Goal: Information Seeking & Learning: Check status

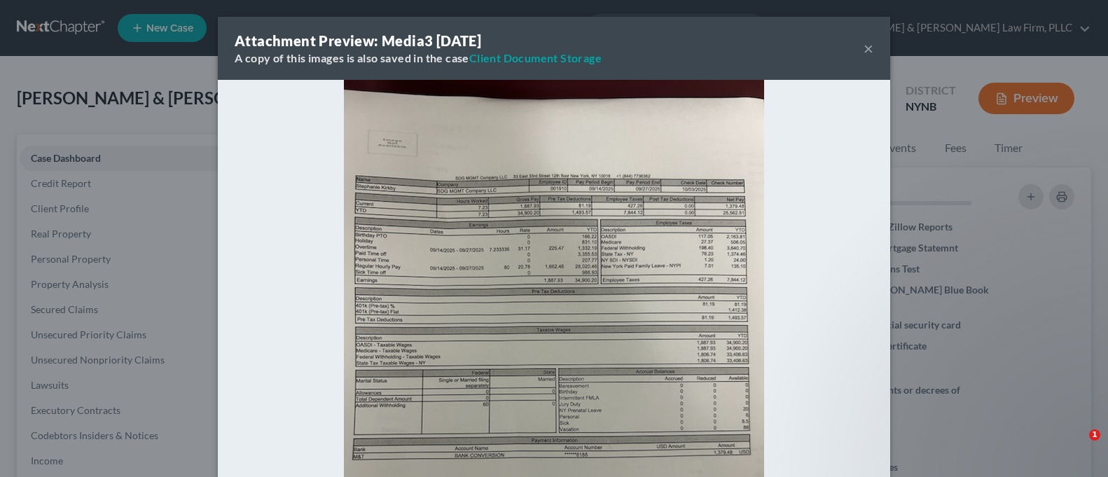
select select "4"
select select "0"
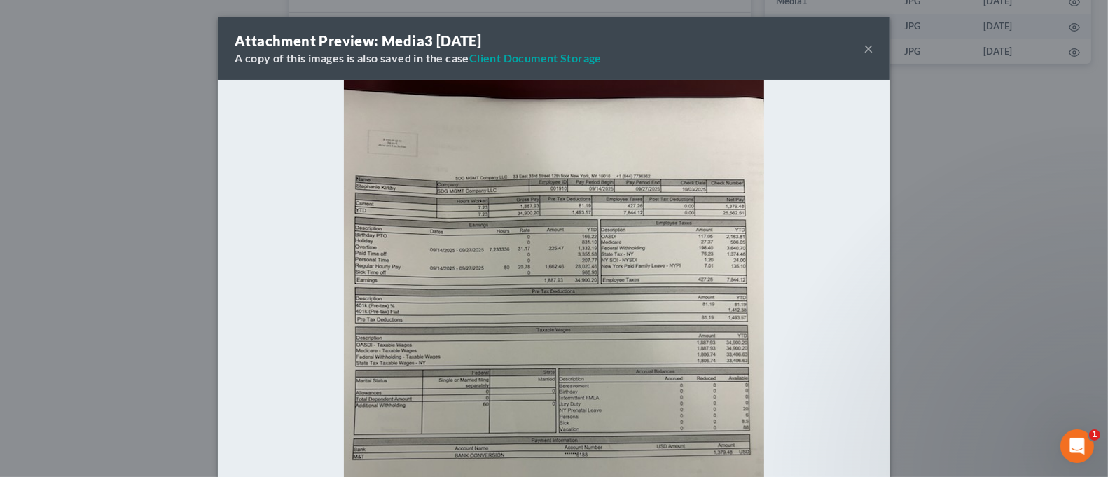
scroll to position [28, 0]
click at [855, 48] on div "Attachment Preview: Media3 [DATE] A copy of this images is also saved in the ca…" at bounding box center [554, 48] width 672 height 63
click at [864, 48] on button "×" at bounding box center [869, 48] width 10 height 17
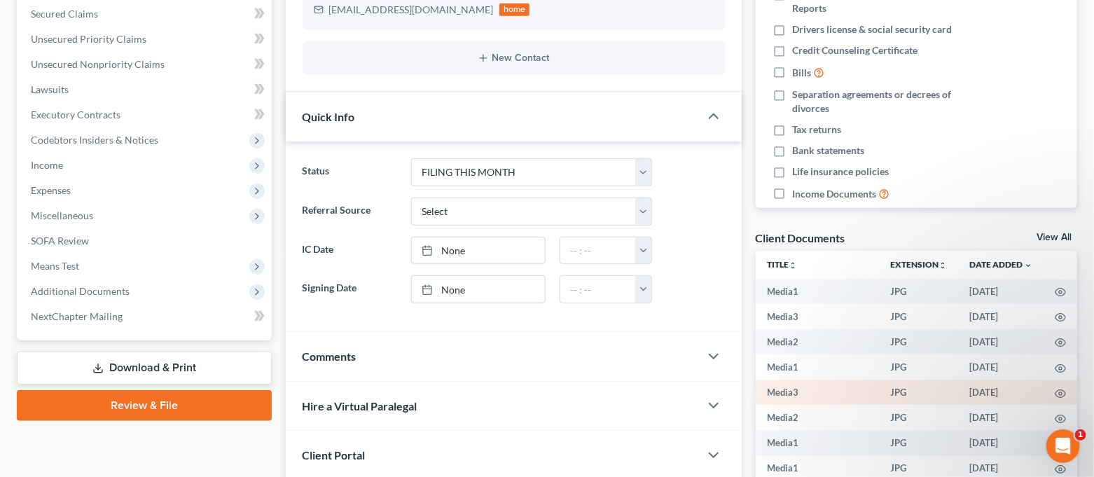
scroll to position [0, 0]
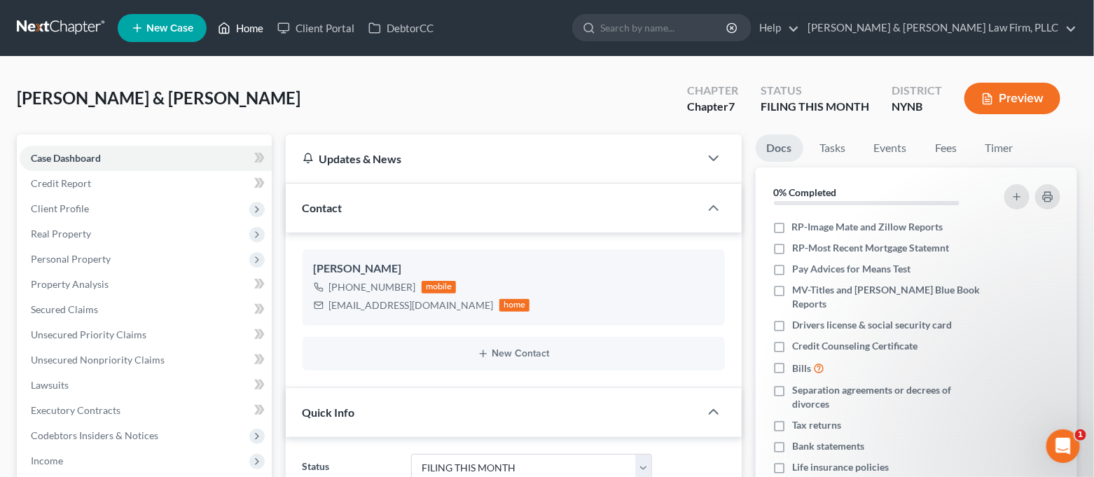
click at [245, 28] on link "Home" at bounding box center [241, 27] width 60 height 25
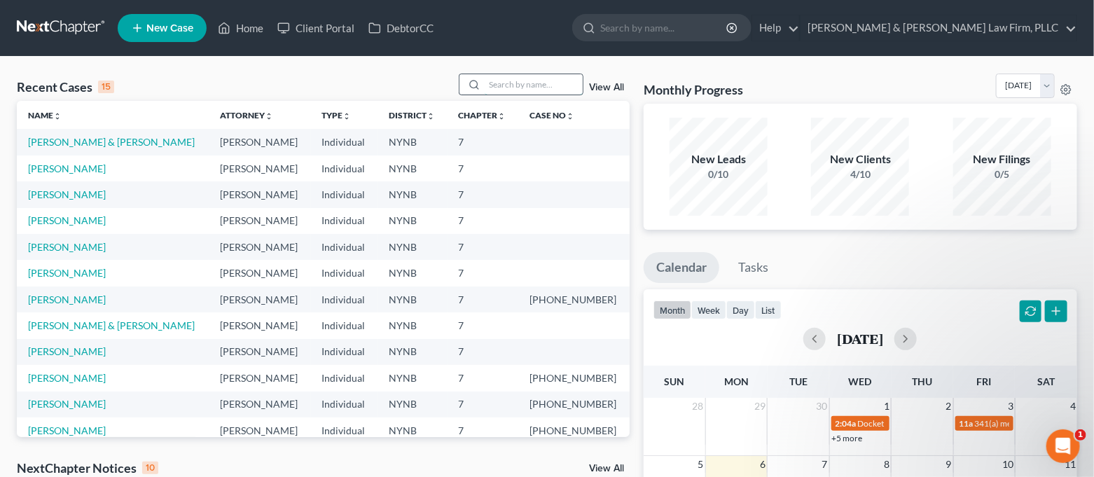
click at [525, 78] on input "search" at bounding box center [534, 84] width 98 height 20
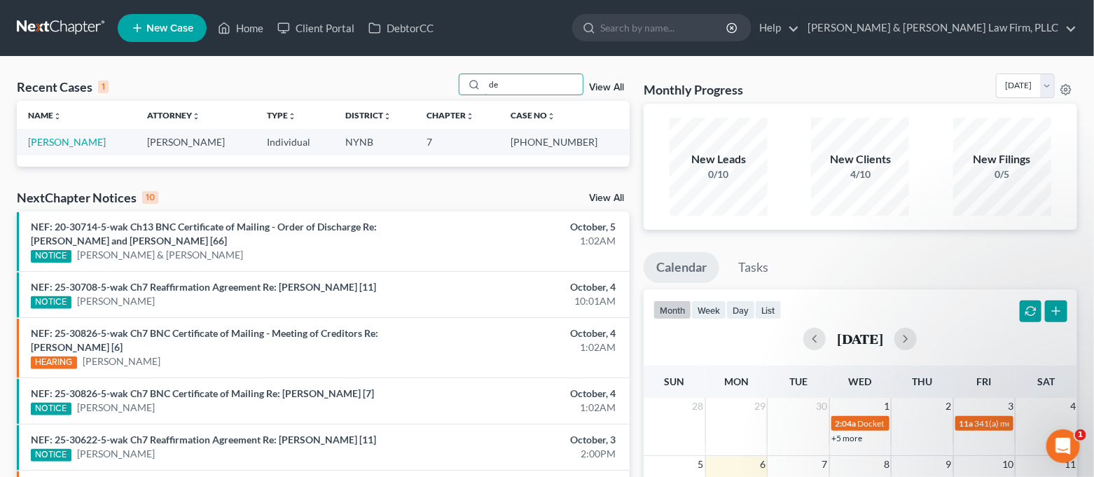
type input "d"
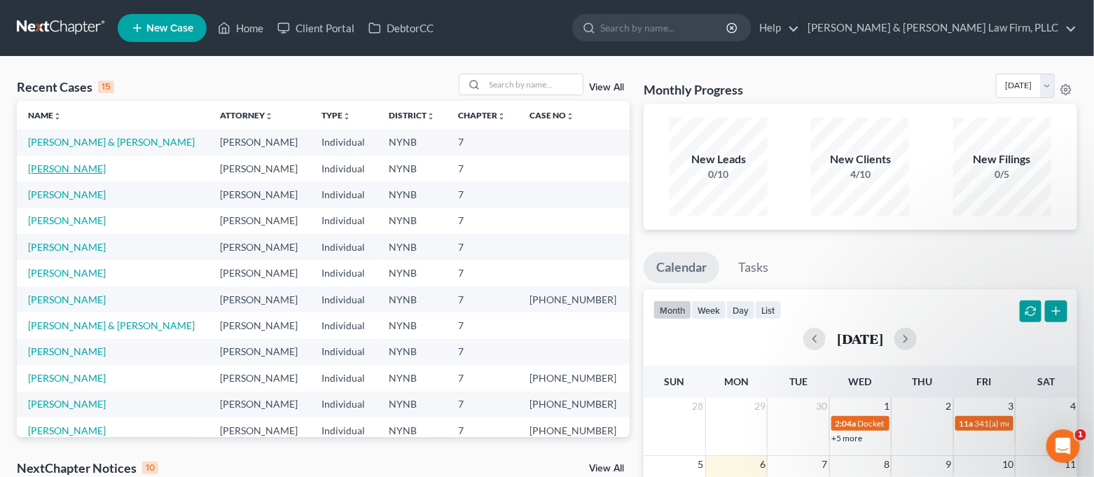
click at [54, 172] on link "[PERSON_NAME]" at bounding box center [67, 168] width 78 height 12
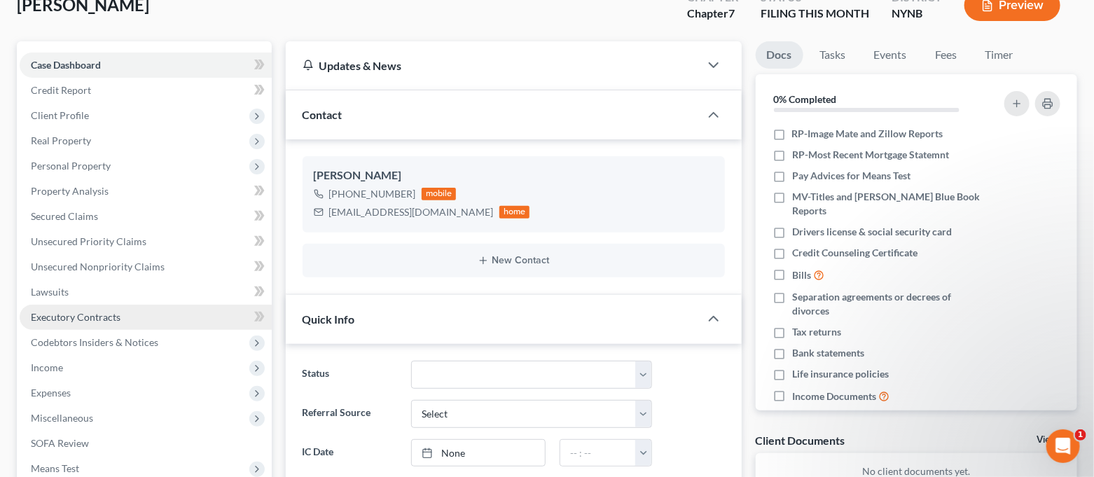
scroll to position [1282, 0]
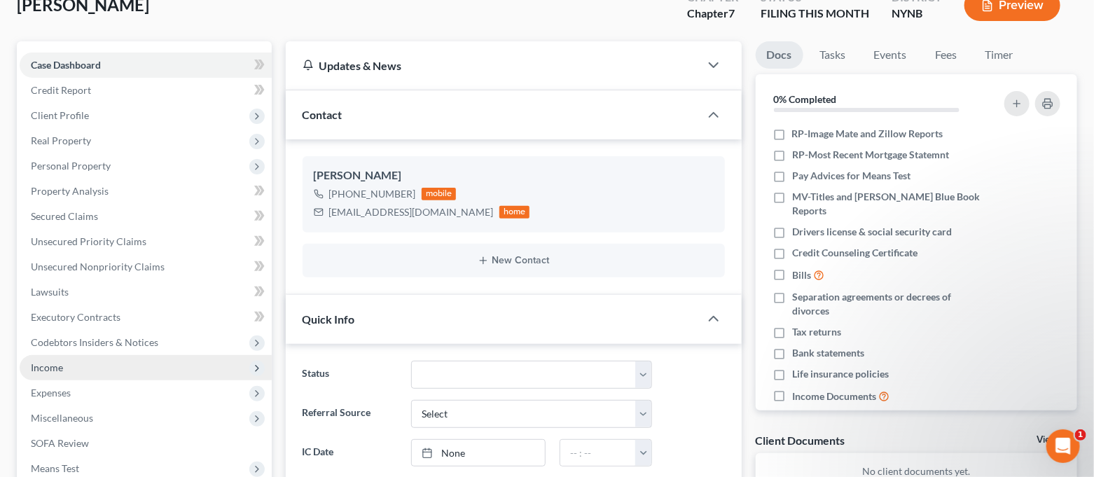
click at [83, 371] on span "Income" at bounding box center [146, 367] width 252 height 25
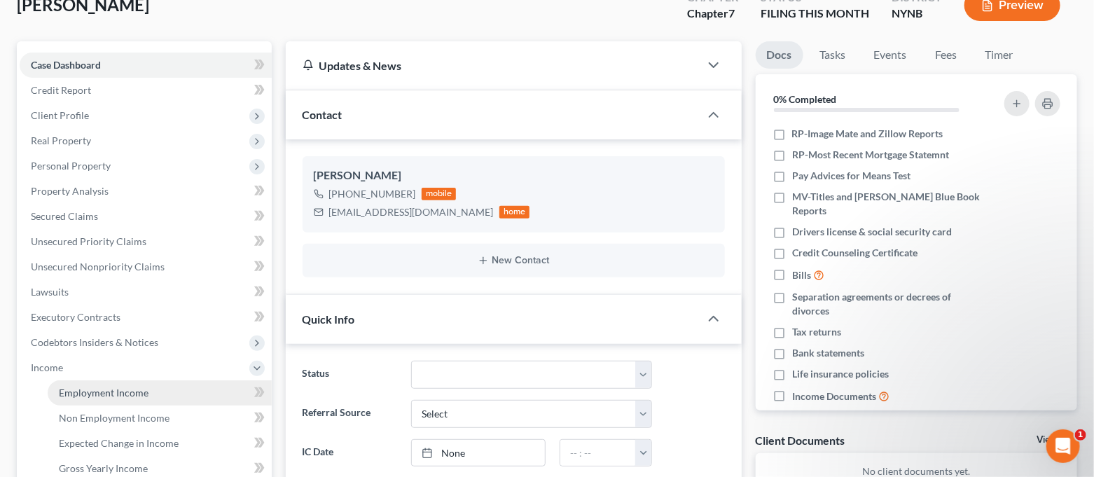
click at [99, 387] on span "Employment Income" at bounding box center [104, 393] width 90 height 12
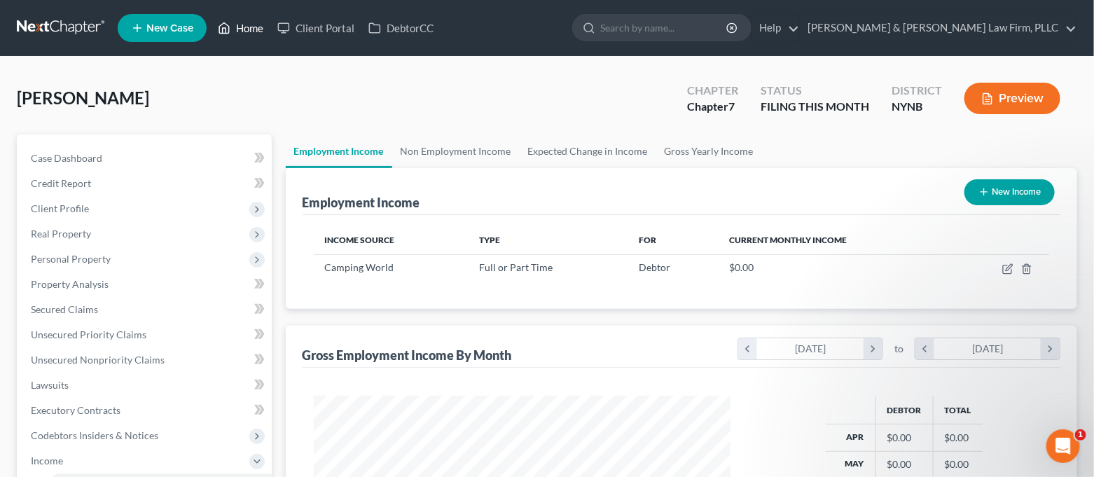
click at [260, 32] on link "Home" at bounding box center [241, 27] width 60 height 25
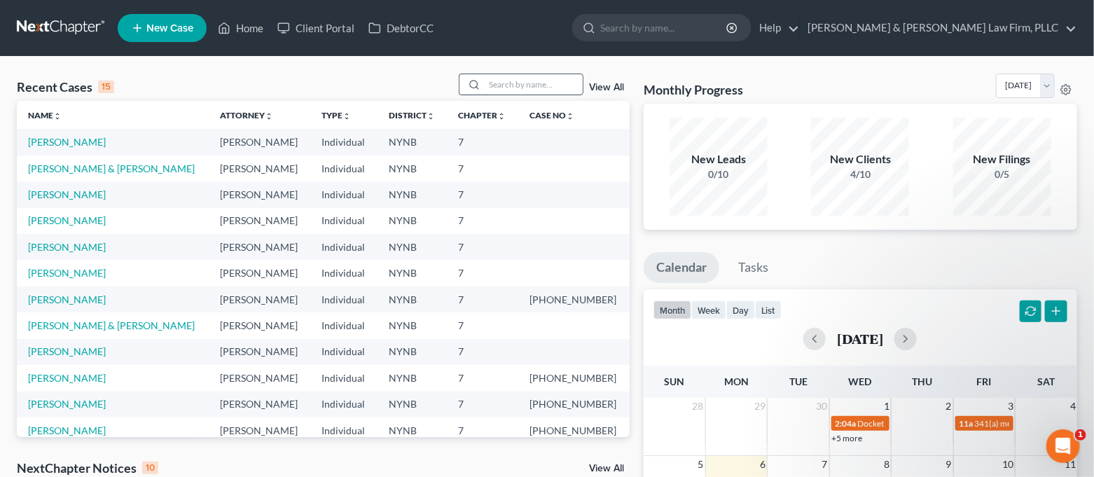
click at [522, 85] on input "search" at bounding box center [534, 84] width 98 height 20
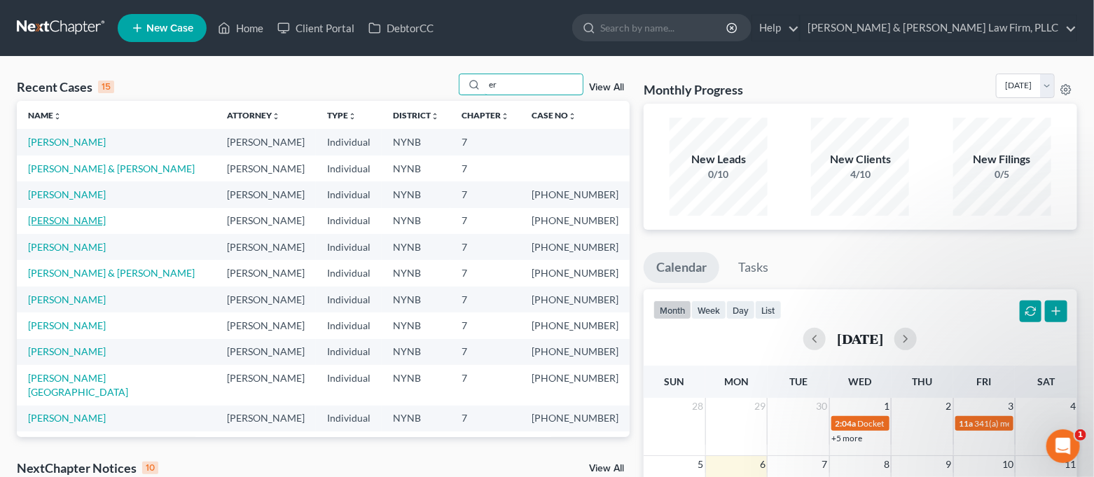
type input "er"
click at [64, 223] on link "[PERSON_NAME]" at bounding box center [67, 220] width 78 height 12
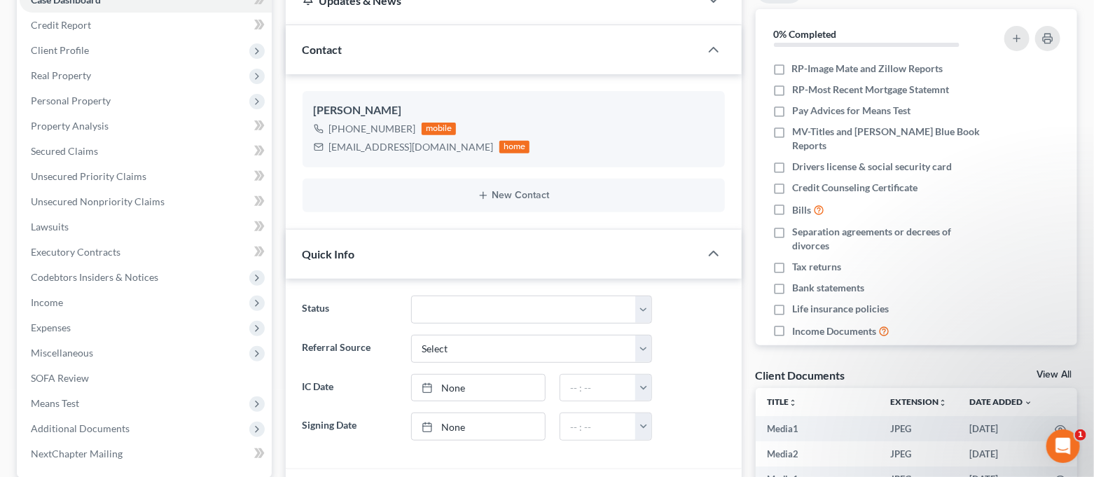
scroll to position [373, 0]
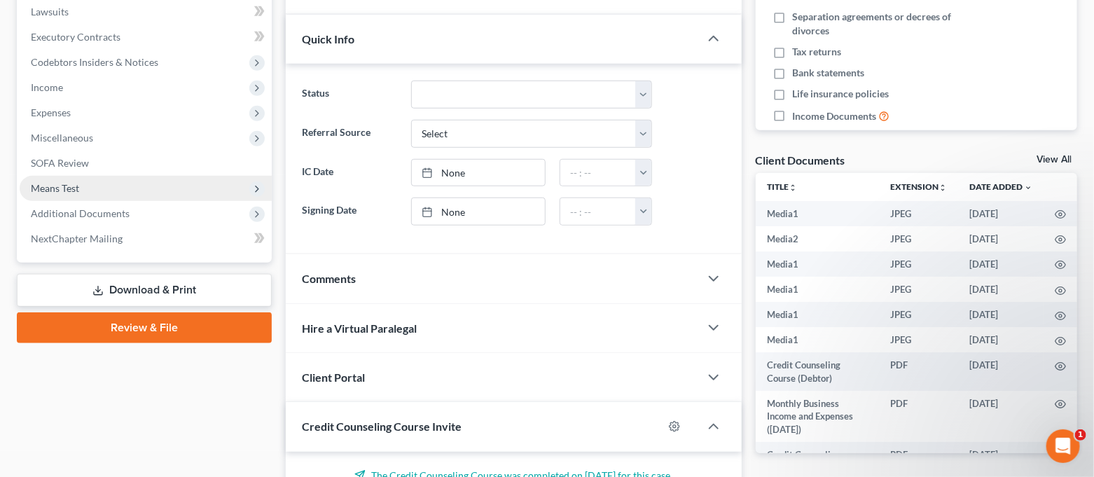
click at [123, 177] on span "Means Test" at bounding box center [146, 188] width 252 height 25
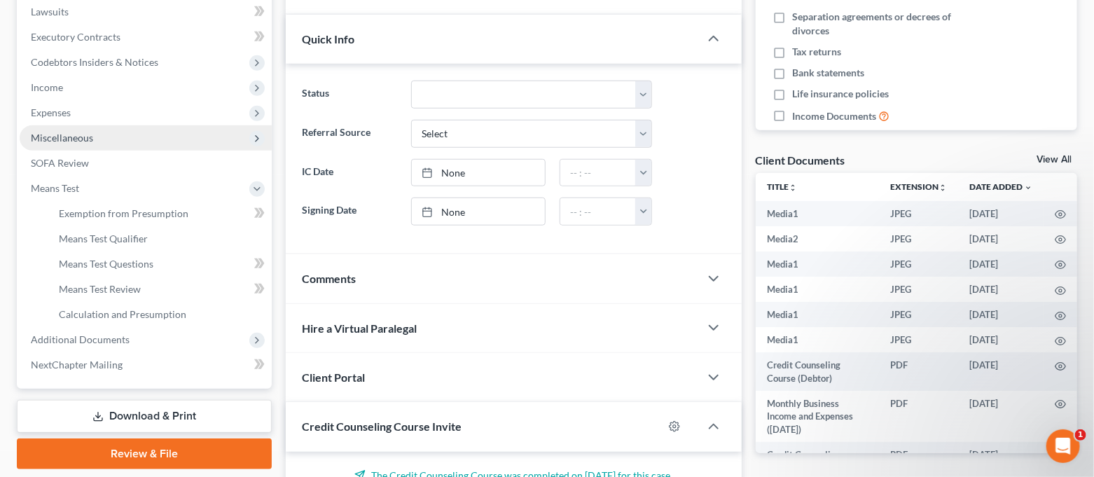
click at [105, 144] on span "Miscellaneous" at bounding box center [146, 137] width 252 height 25
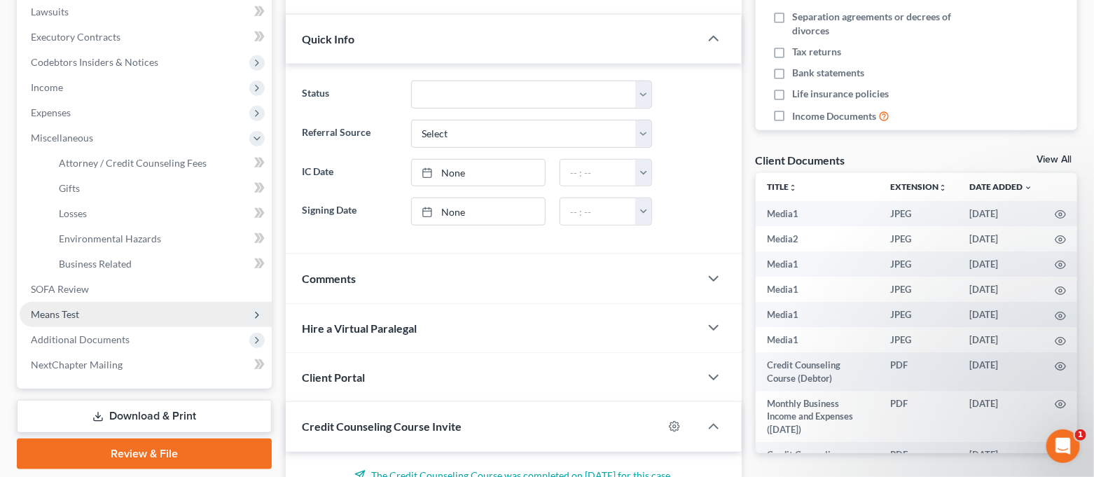
click at [101, 317] on span "Means Test" at bounding box center [146, 314] width 252 height 25
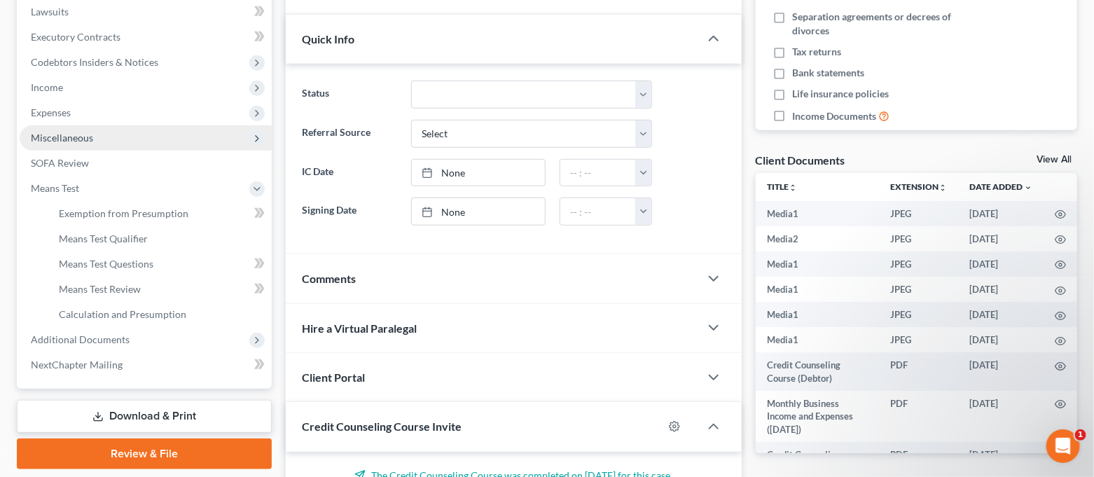
click at [123, 138] on span "Miscellaneous" at bounding box center [146, 137] width 252 height 25
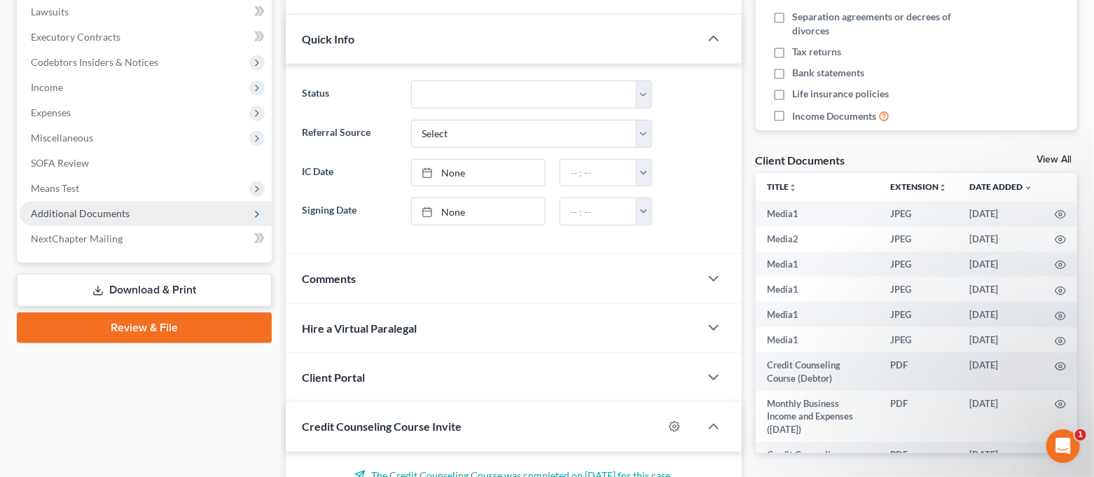
click at [116, 209] on span "Additional Documents" at bounding box center [80, 213] width 99 height 12
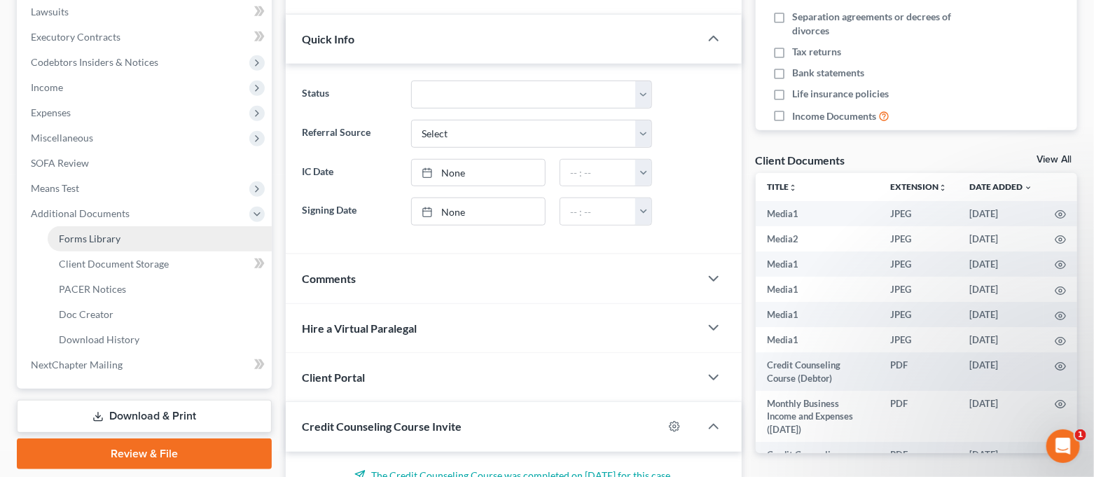
click at [116, 235] on span "Forms Library" at bounding box center [90, 239] width 62 height 12
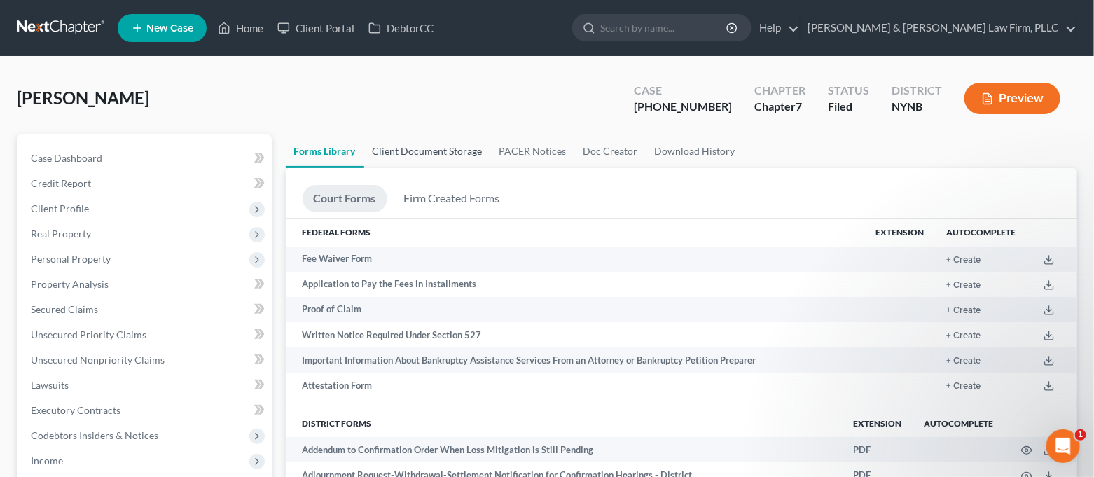
click at [410, 146] on link "Client Document Storage" at bounding box center [427, 151] width 127 height 34
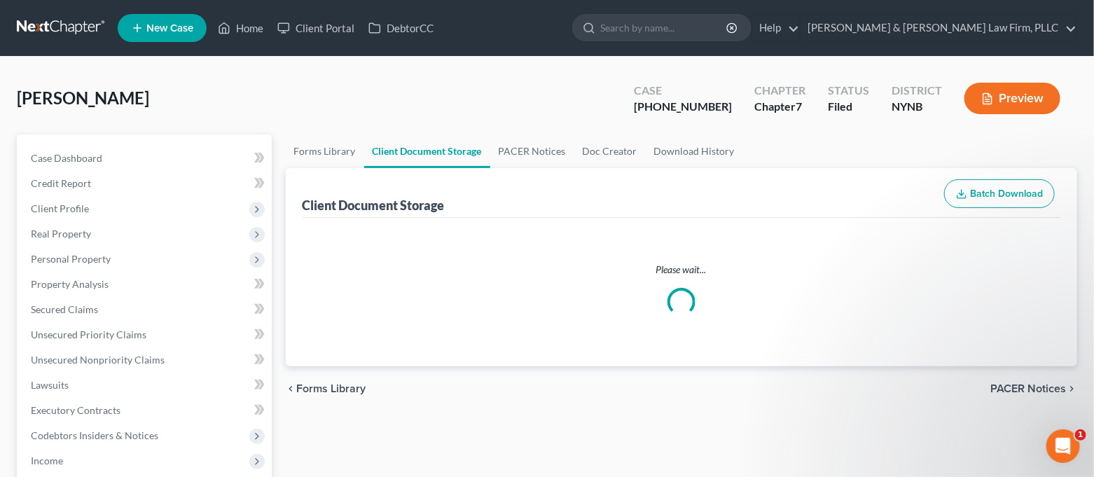
select select "5"
select select "1"
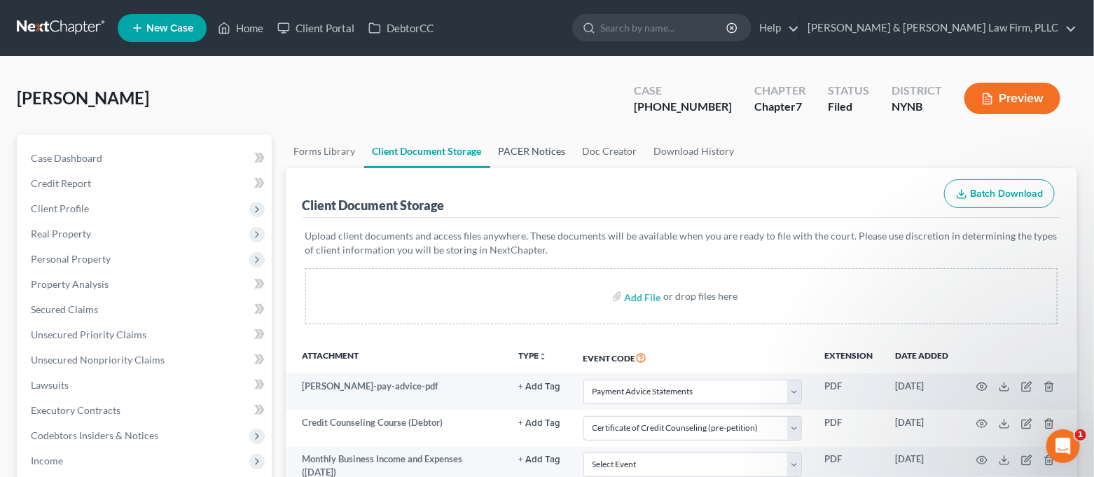
click at [515, 156] on link "PACER Notices" at bounding box center [532, 151] width 84 height 34
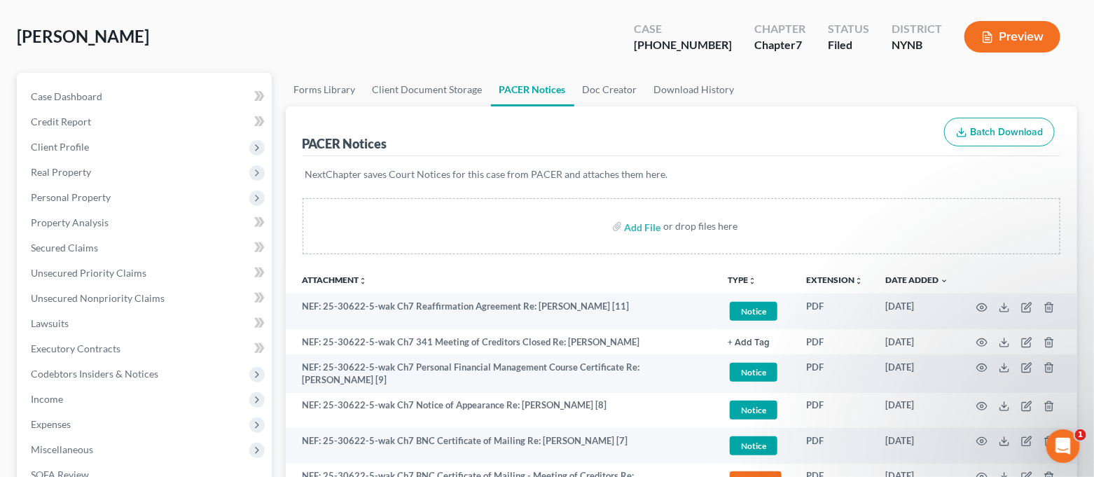
scroll to position [93, 0]
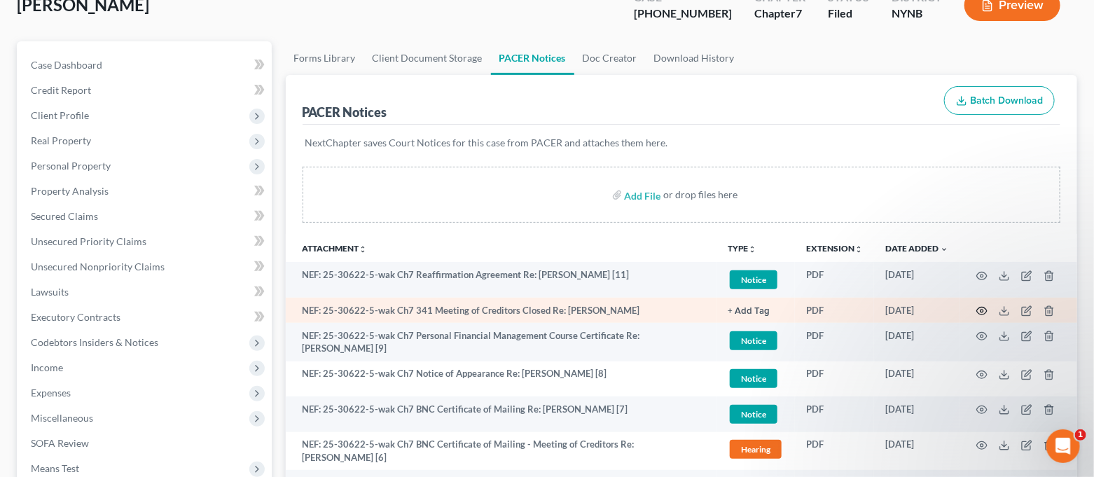
click at [979, 312] on icon "button" at bounding box center [981, 310] width 11 height 11
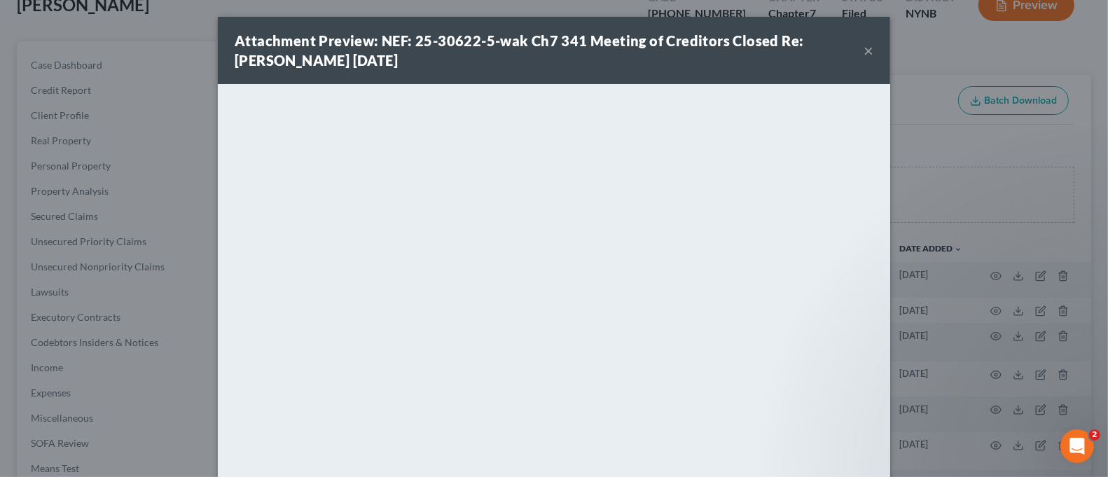
click at [864, 48] on button "×" at bounding box center [869, 50] width 10 height 17
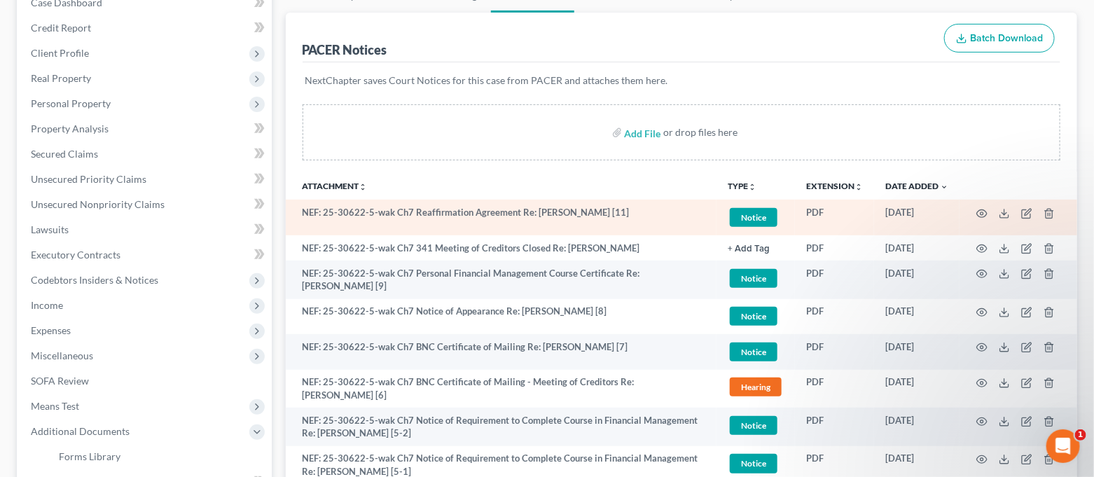
scroll to position [186, 0]
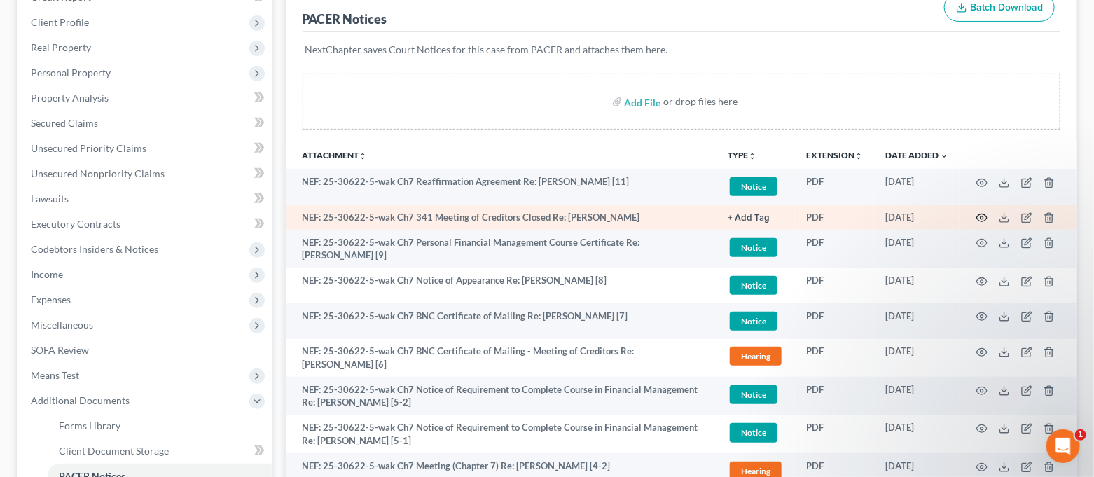
click at [981, 219] on icon "button" at bounding box center [981, 217] width 11 height 11
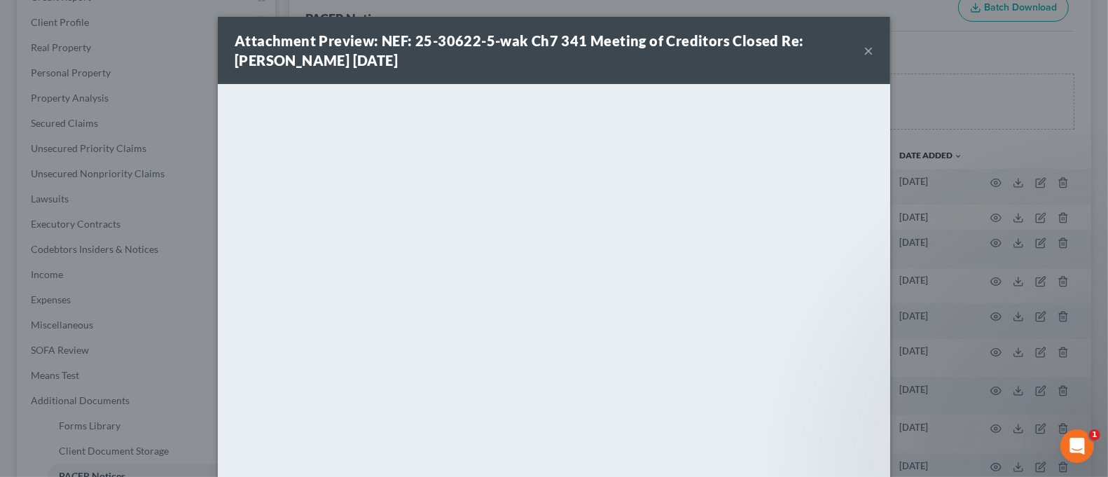
click at [864, 53] on button "×" at bounding box center [869, 50] width 10 height 17
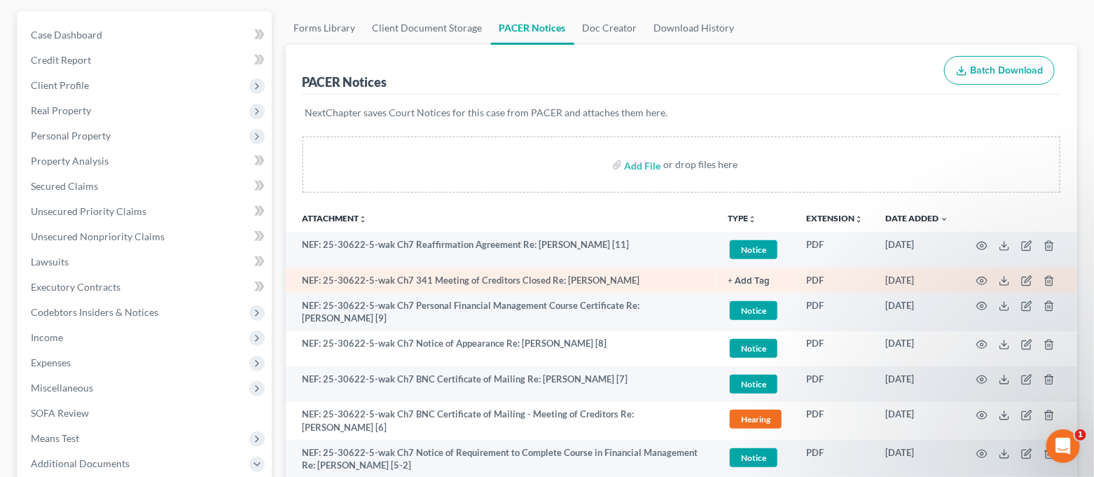
scroll to position [162, 0]
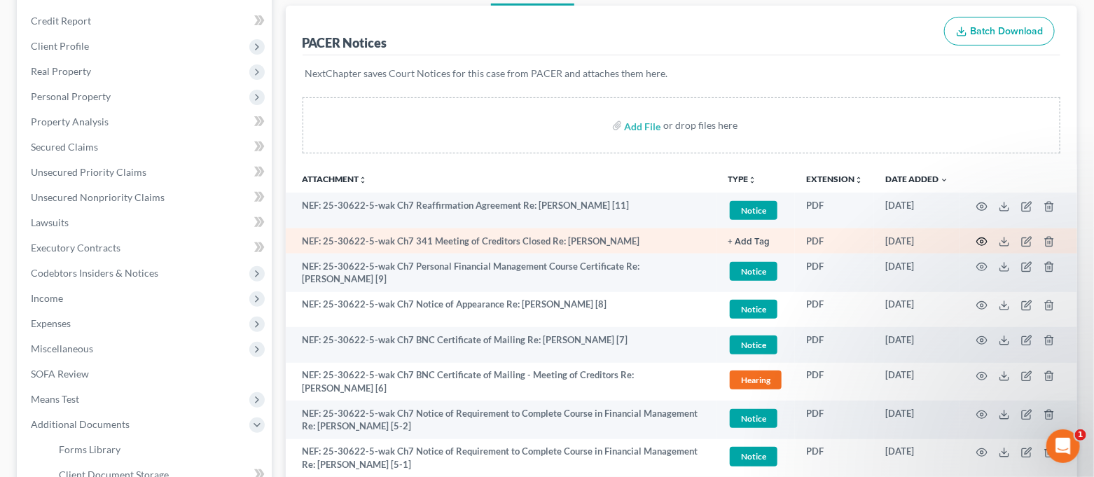
click at [983, 244] on icon "button" at bounding box center [981, 241] width 11 height 11
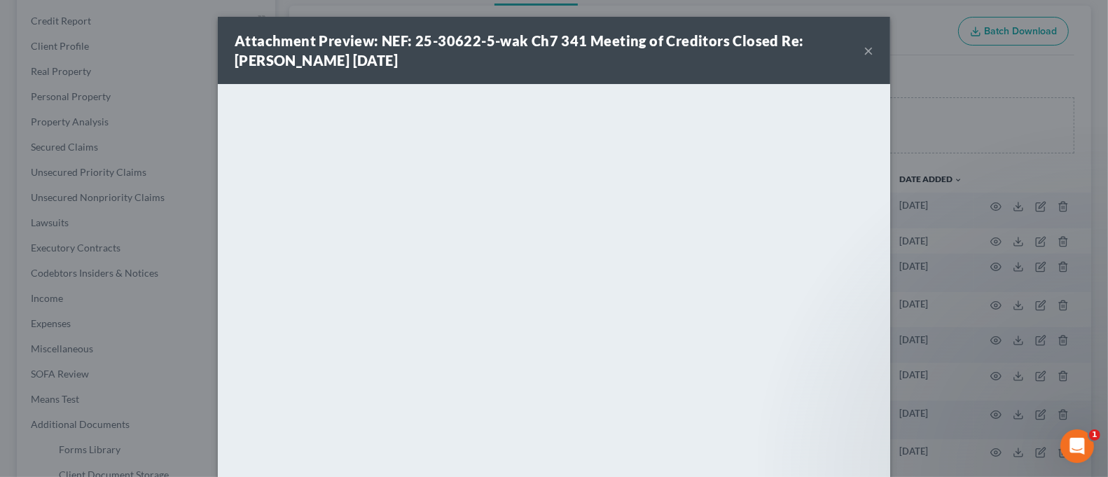
click at [864, 48] on button "×" at bounding box center [869, 50] width 10 height 17
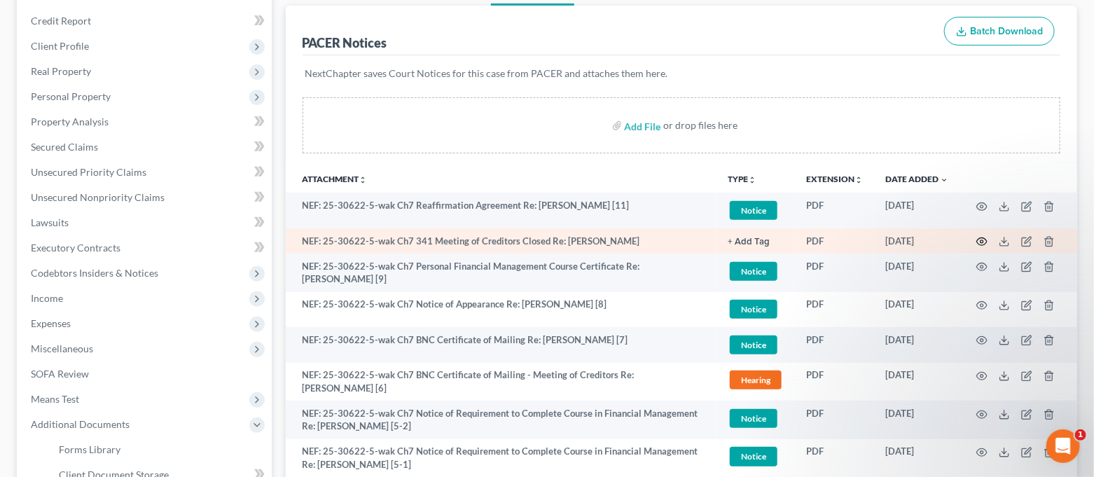
click at [985, 239] on icon "button" at bounding box center [981, 241] width 11 height 11
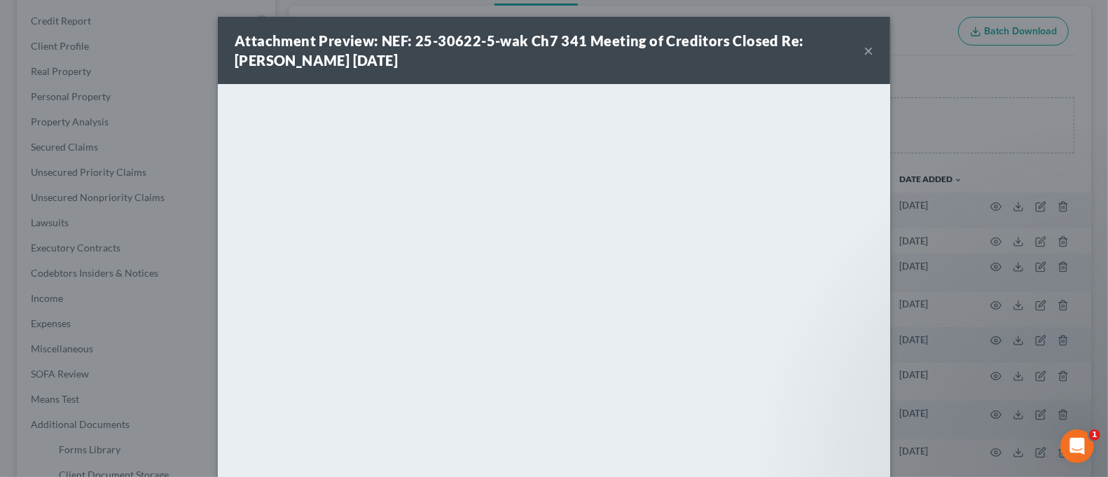
click at [865, 50] on button "×" at bounding box center [869, 50] width 10 height 17
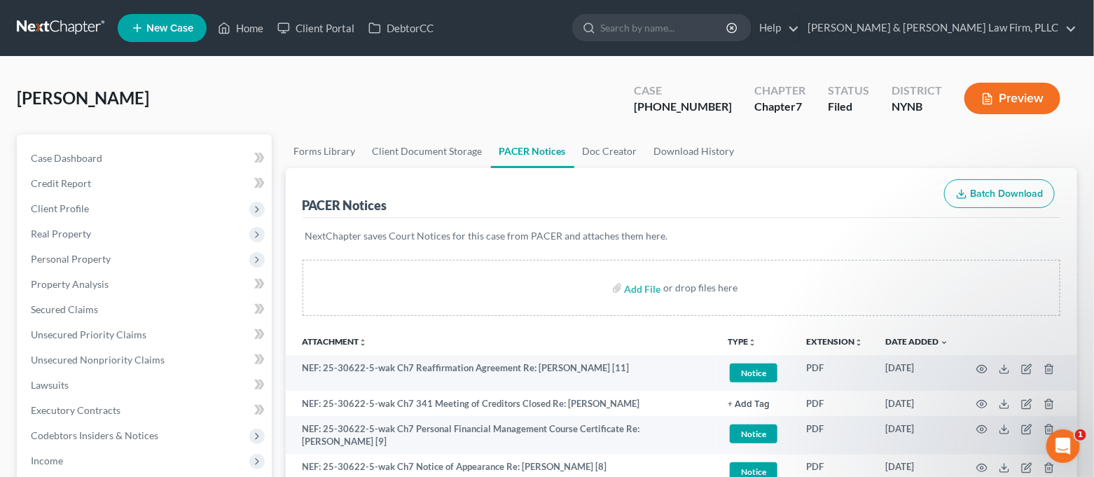
scroll to position [93, 0]
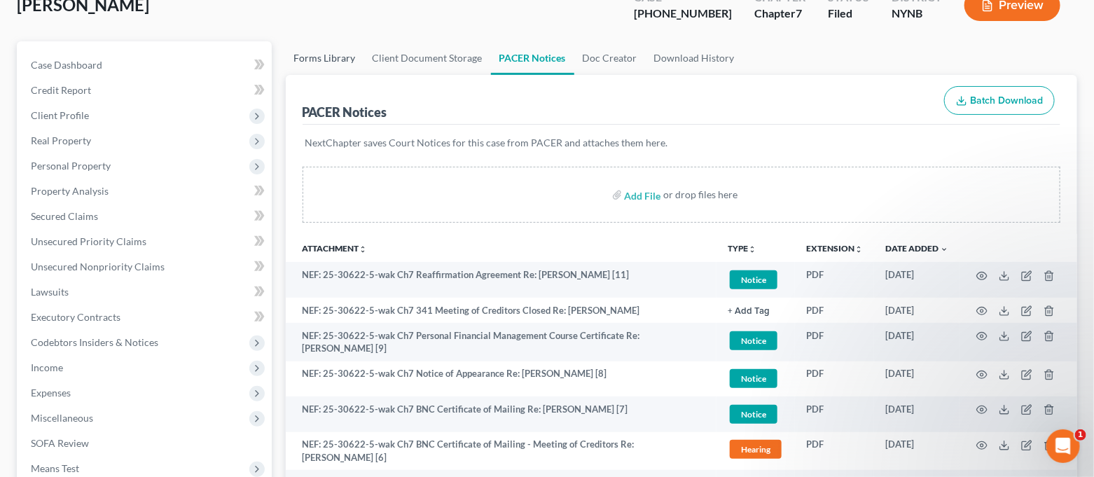
click at [317, 64] on link "Forms Library" at bounding box center [325, 58] width 78 height 34
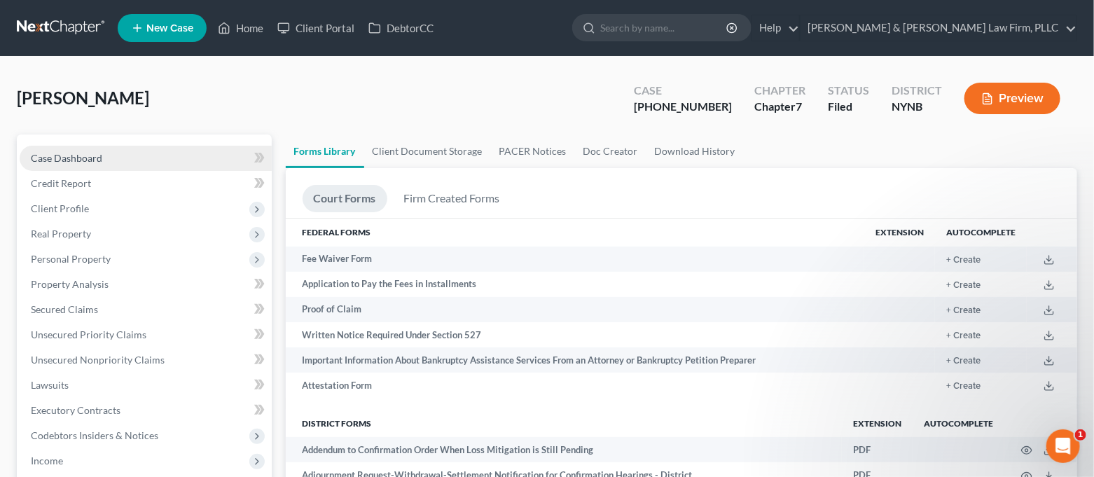
click at [150, 160] on link "Case Dashboard" at bounding box center [146, 158] width 252 height 25
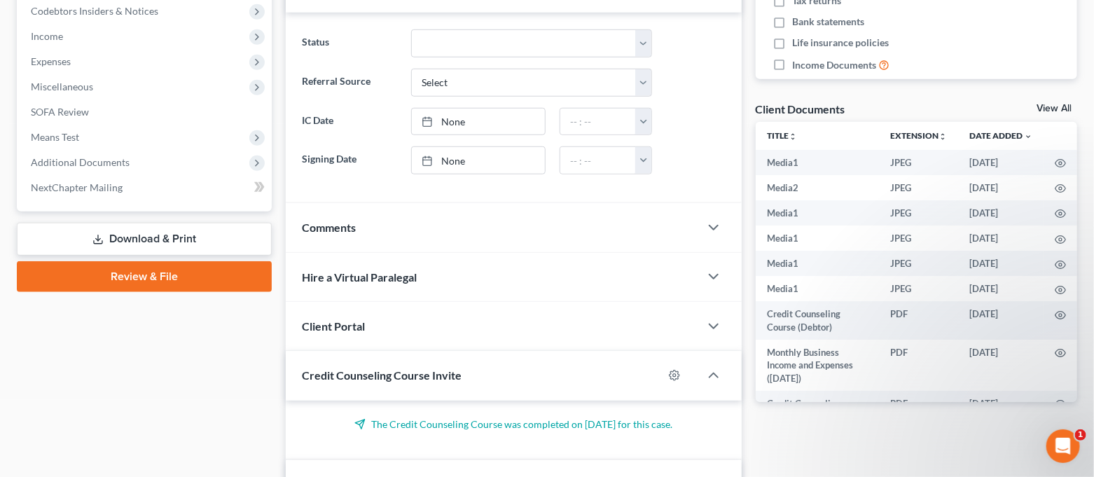
scroll to position [262, 0]
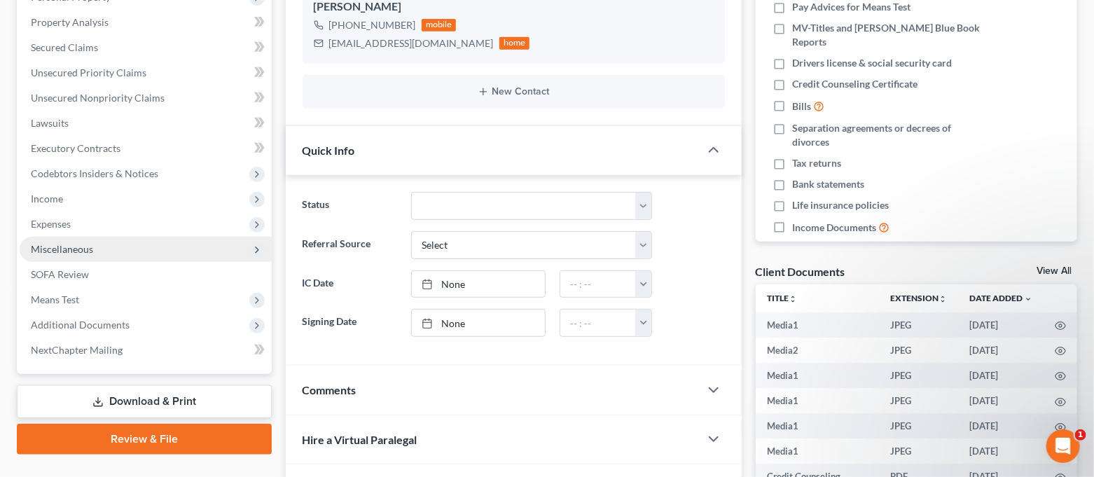
click at [98, 250] on span "Miscellaneous" at bounding box center [146, 249] width 252 height 25
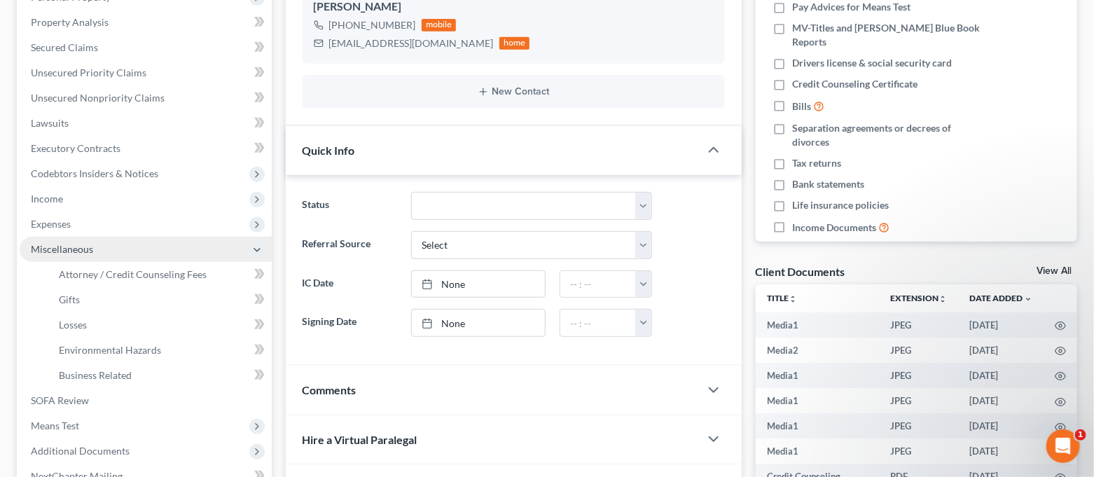
click at [85, 251] on span "Miscellaneous" at bounding box center [62, 249] width 62 height 12
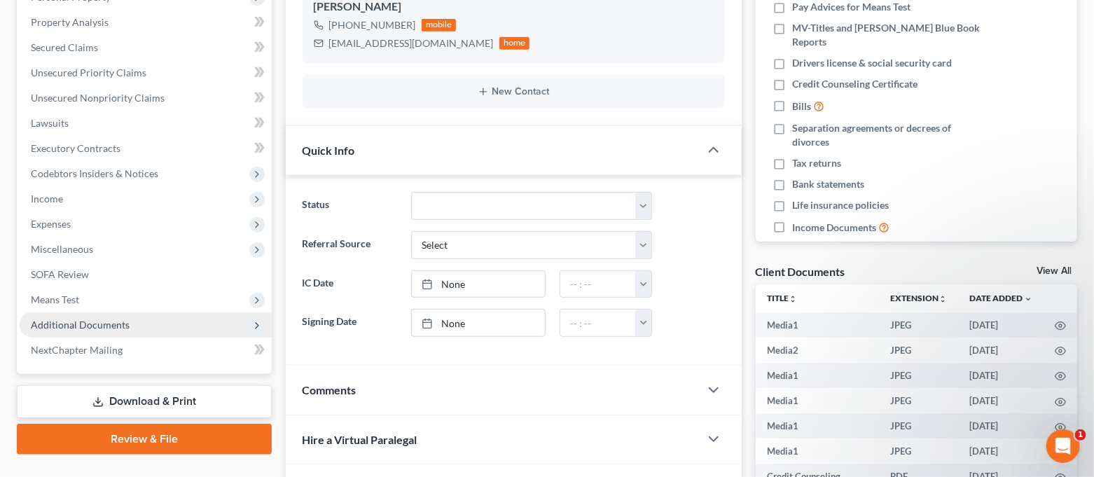
click at [93, 332] on span "Additional Documents" at bounding box center [146, 324] width 252 height 25
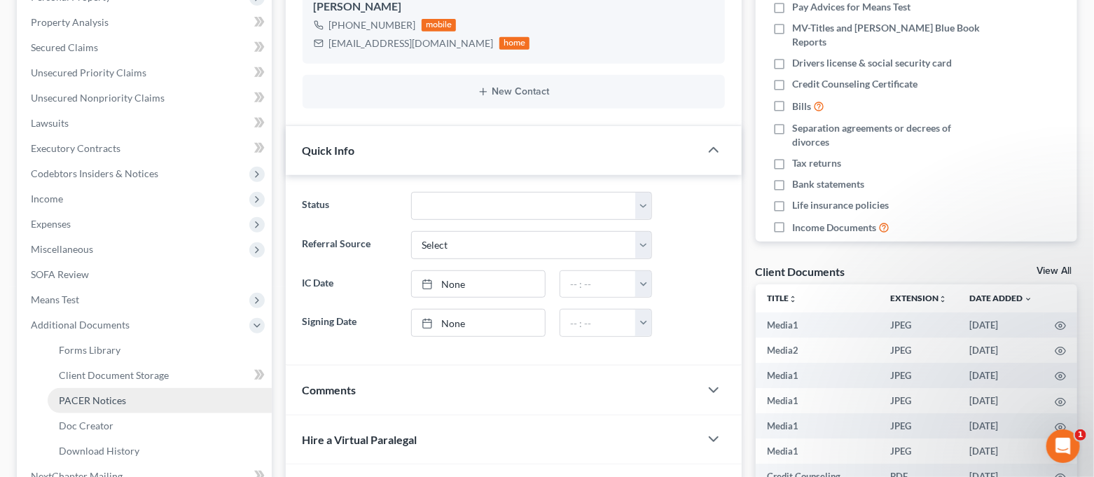
click at [117, 407] on link "PACER Notices" at bounding box center [160, 400] width 224 height 25
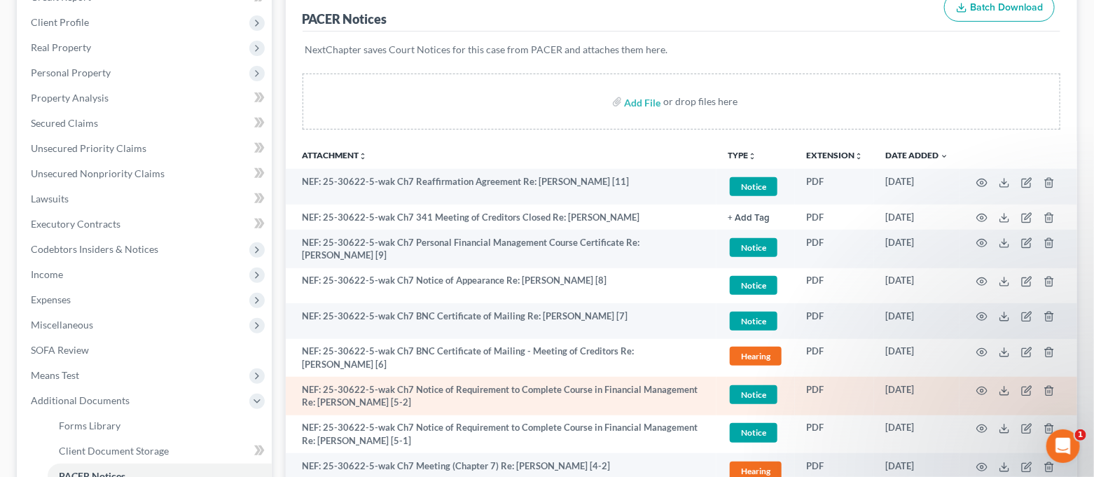
scroll to position [279, 0]
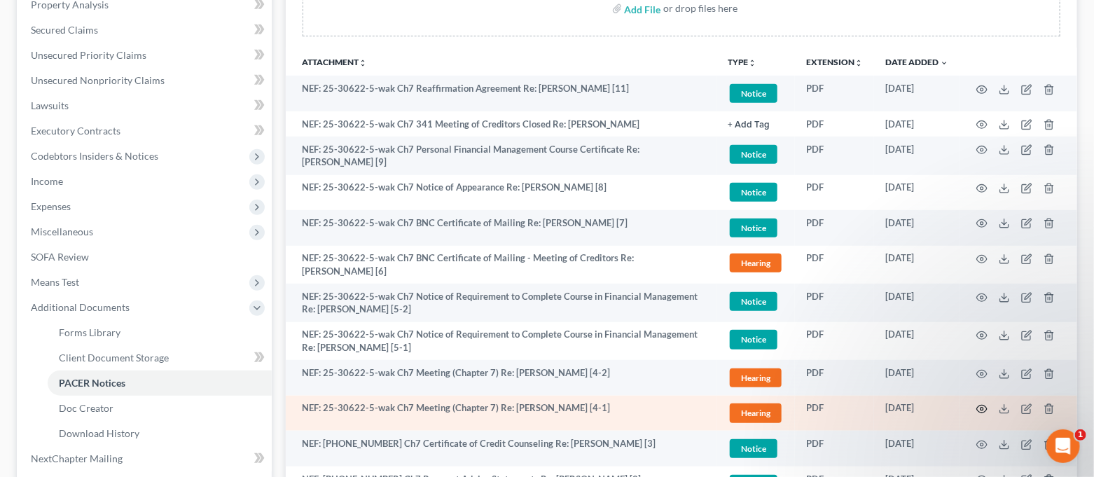
click at [980, 405] on icon "button" at bounding box center [981, 408] width 11 height 11
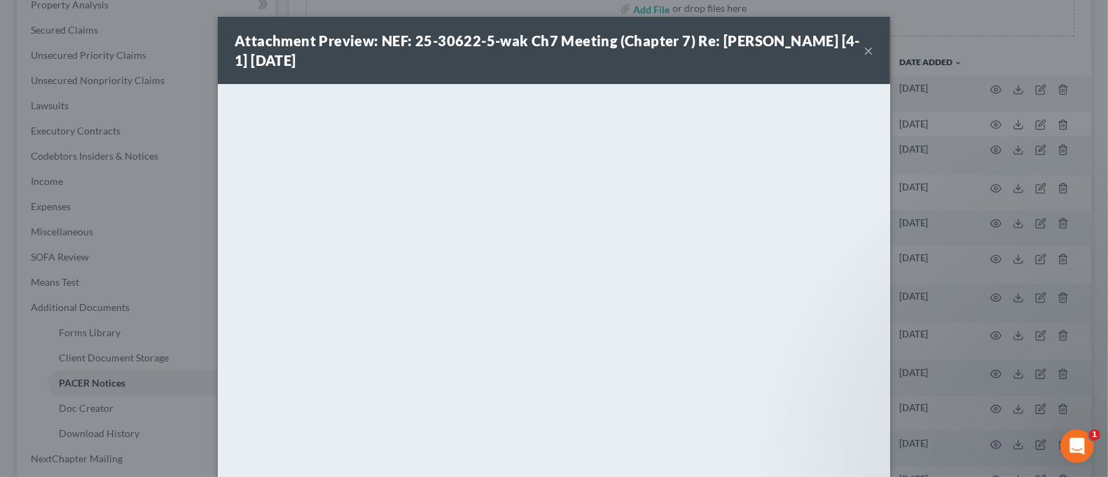
click at [864, 56] on button "×" at bounding box center [869, 50] width 10 height 17
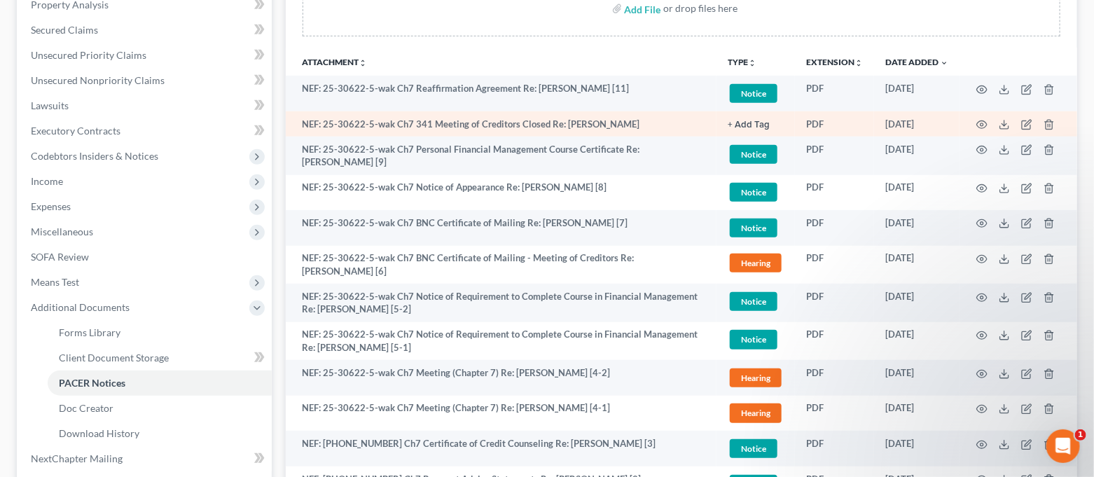
scroll to position [0, 0]
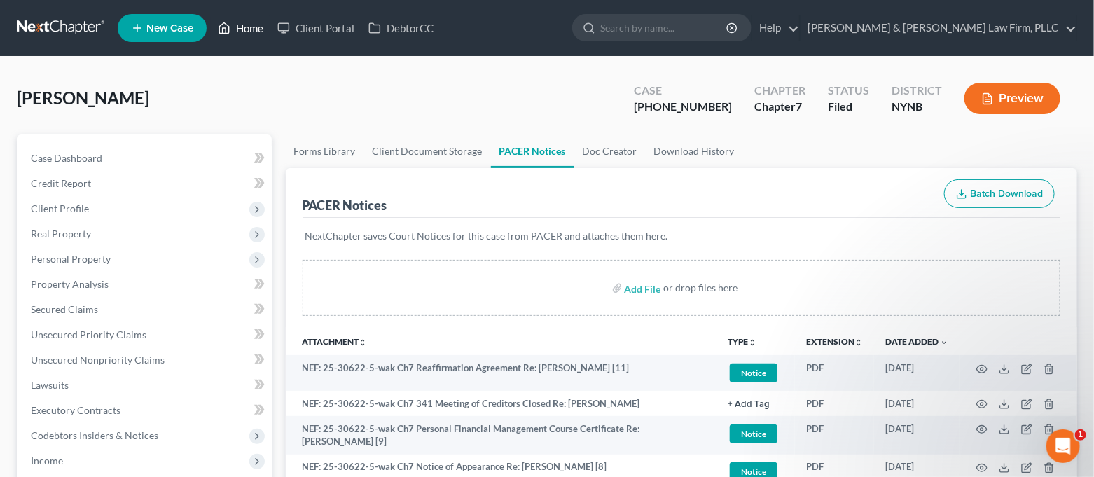
click at [257, 30] on link "Home" at bounding box center [241, 27] width 60 height 25
